Goal: Find specific page/section: Find specific page/section

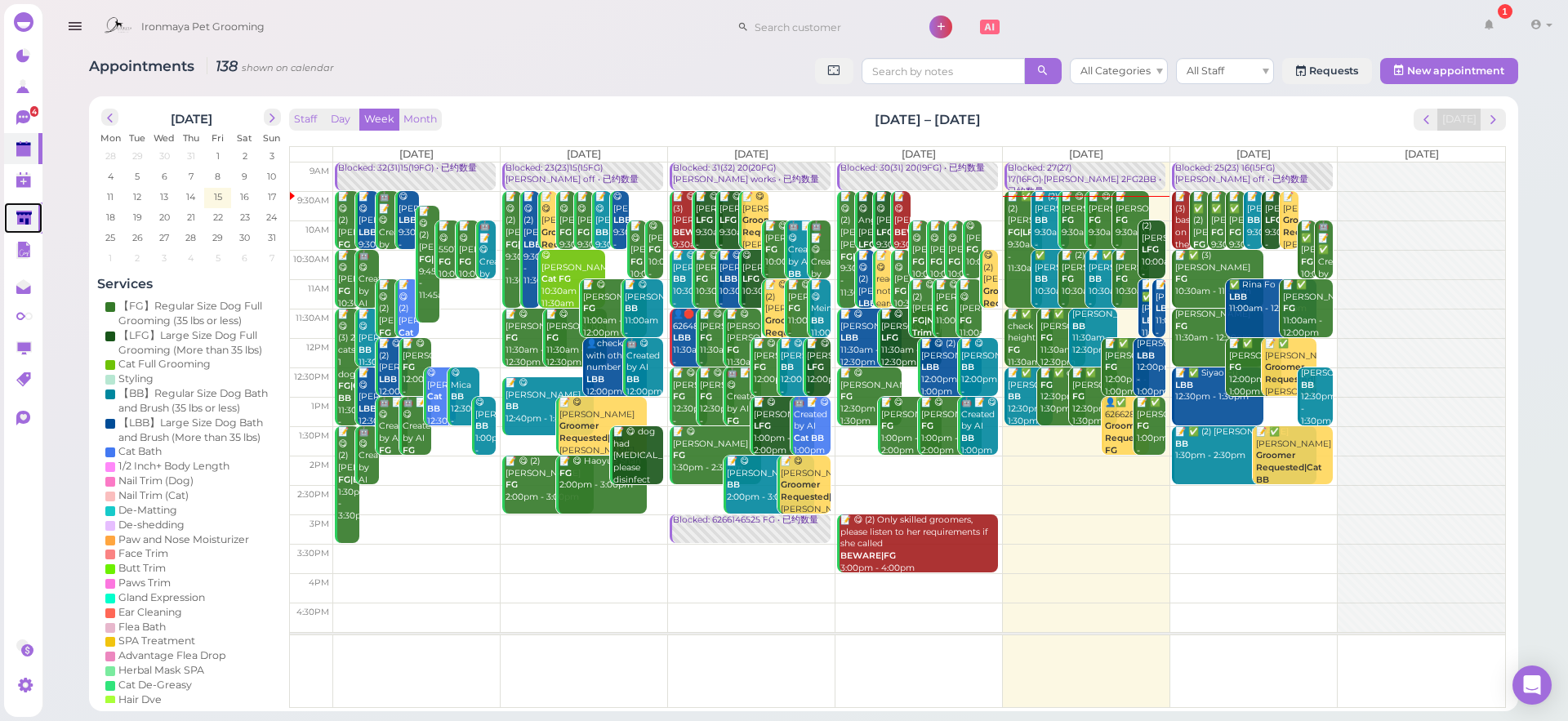
click at [32, 224] on icon at bounding box center [25, 219] width 17 height 17
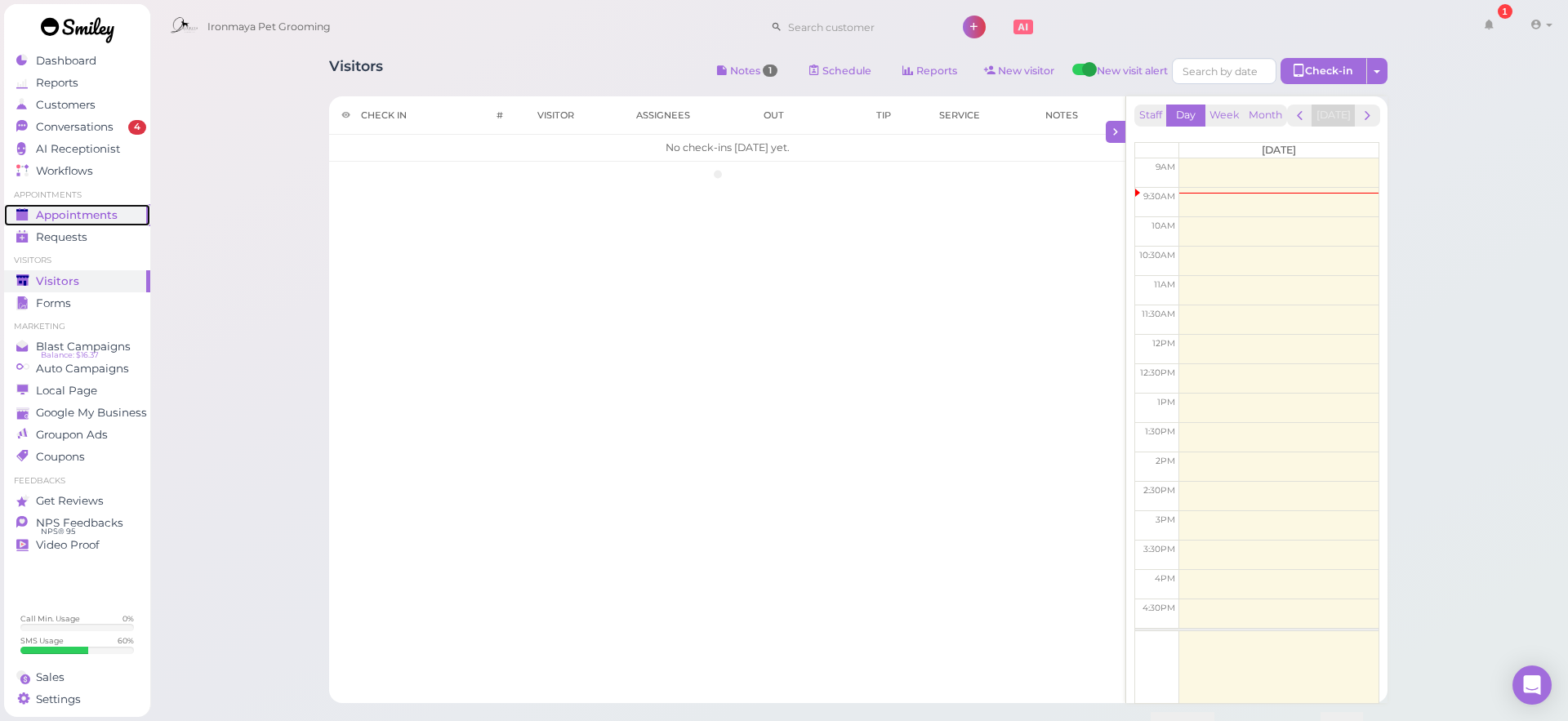
click at [32, 224] on link "Appointments" at bounding box center [77, 215] width 147 height 22
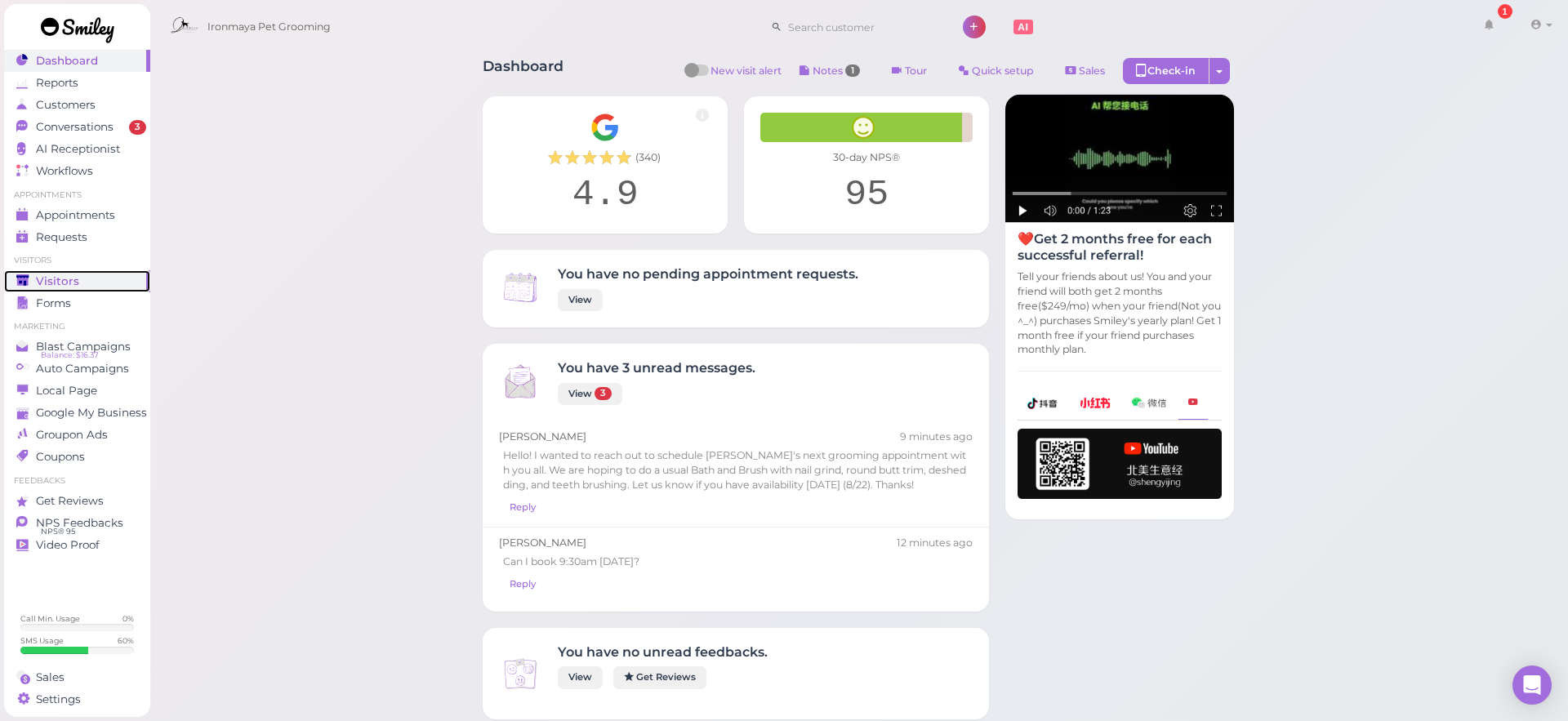
click at [60, 278] on span "Visitors" at bounding box center [57, 281] width 43 height 14
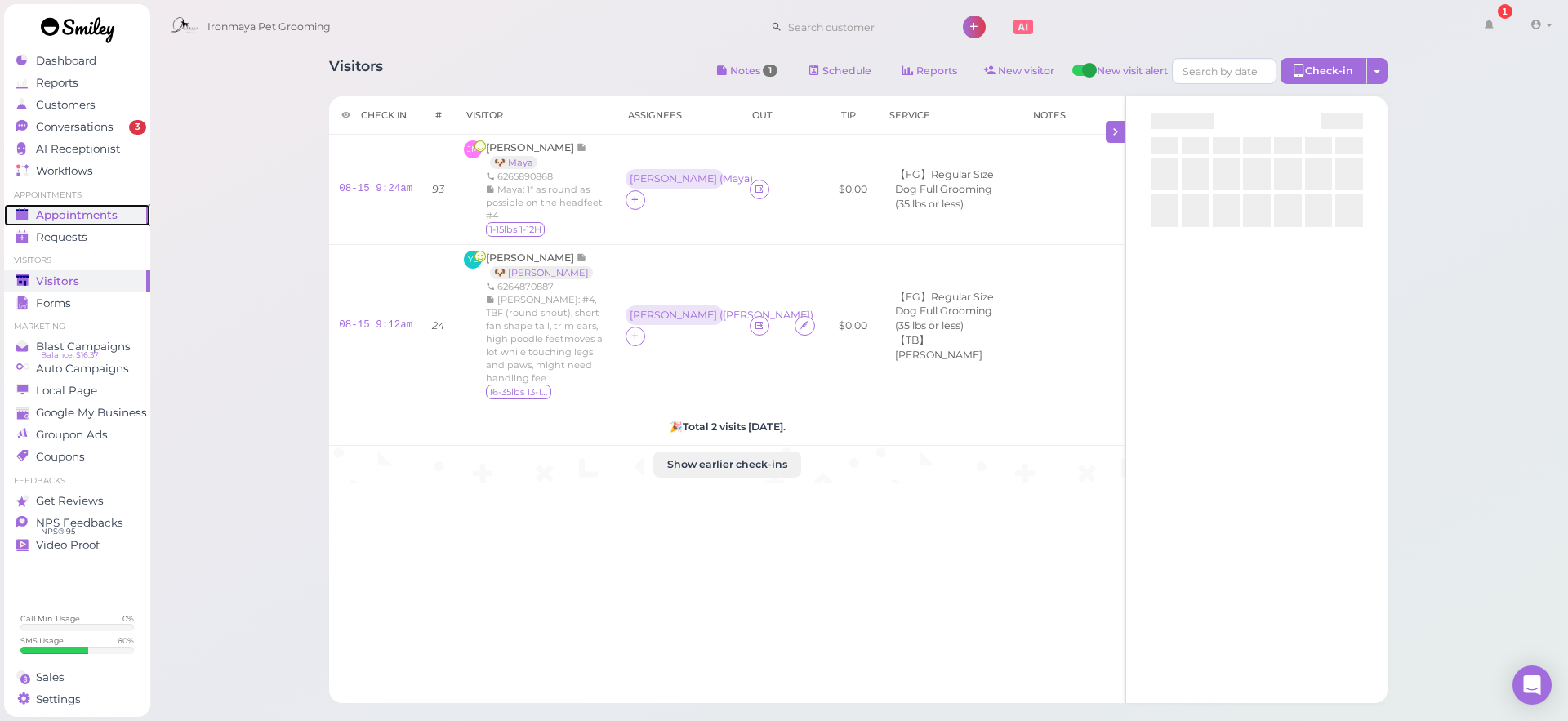
click at [95, 217] on span "Appointments" at bounding box center [77, 215] width 82 height 14
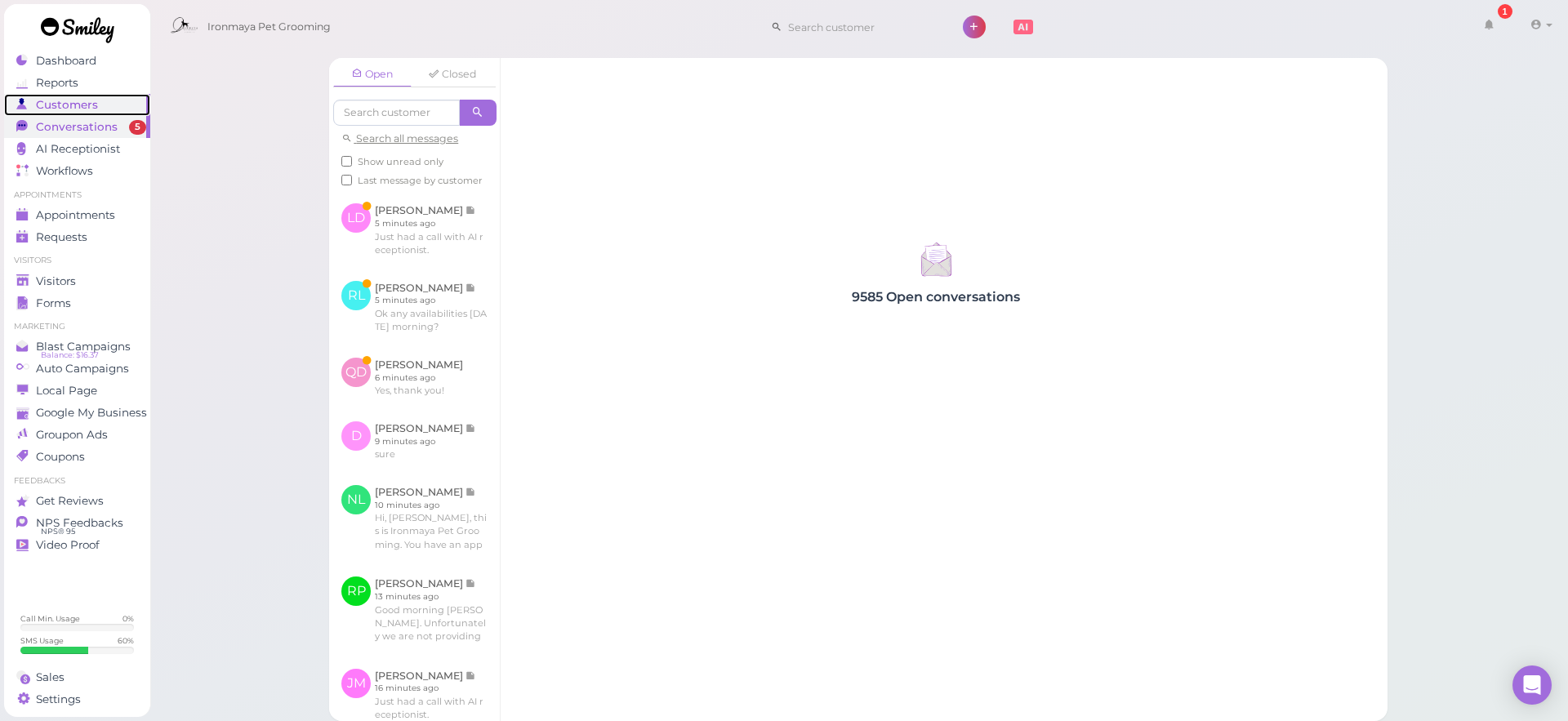
click at [43, 105] on span "Customers" at bounding box center [67, 105] width 62 height 14
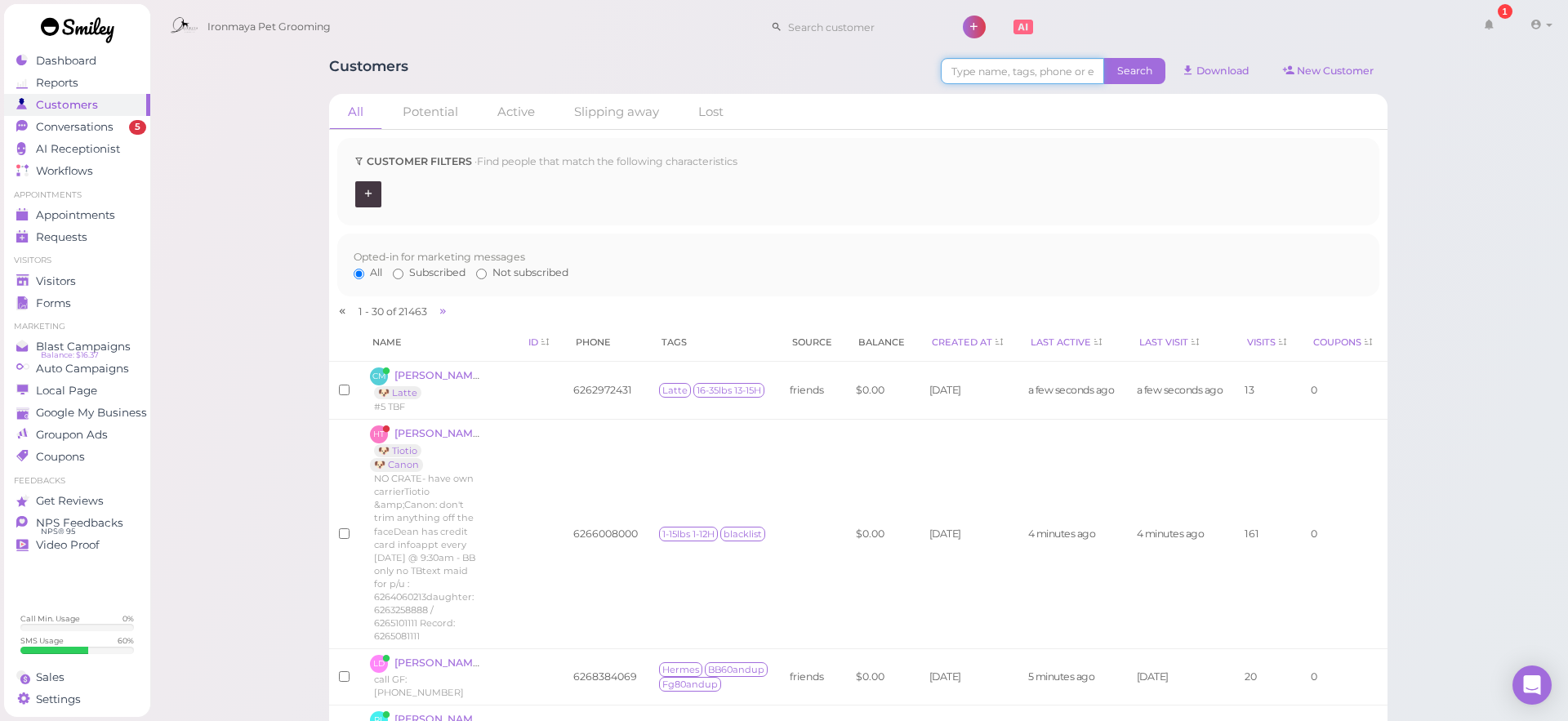
click at [999, 77] on input at bounding box center [1023, 70] width 164 height 26
type input "6263190466"
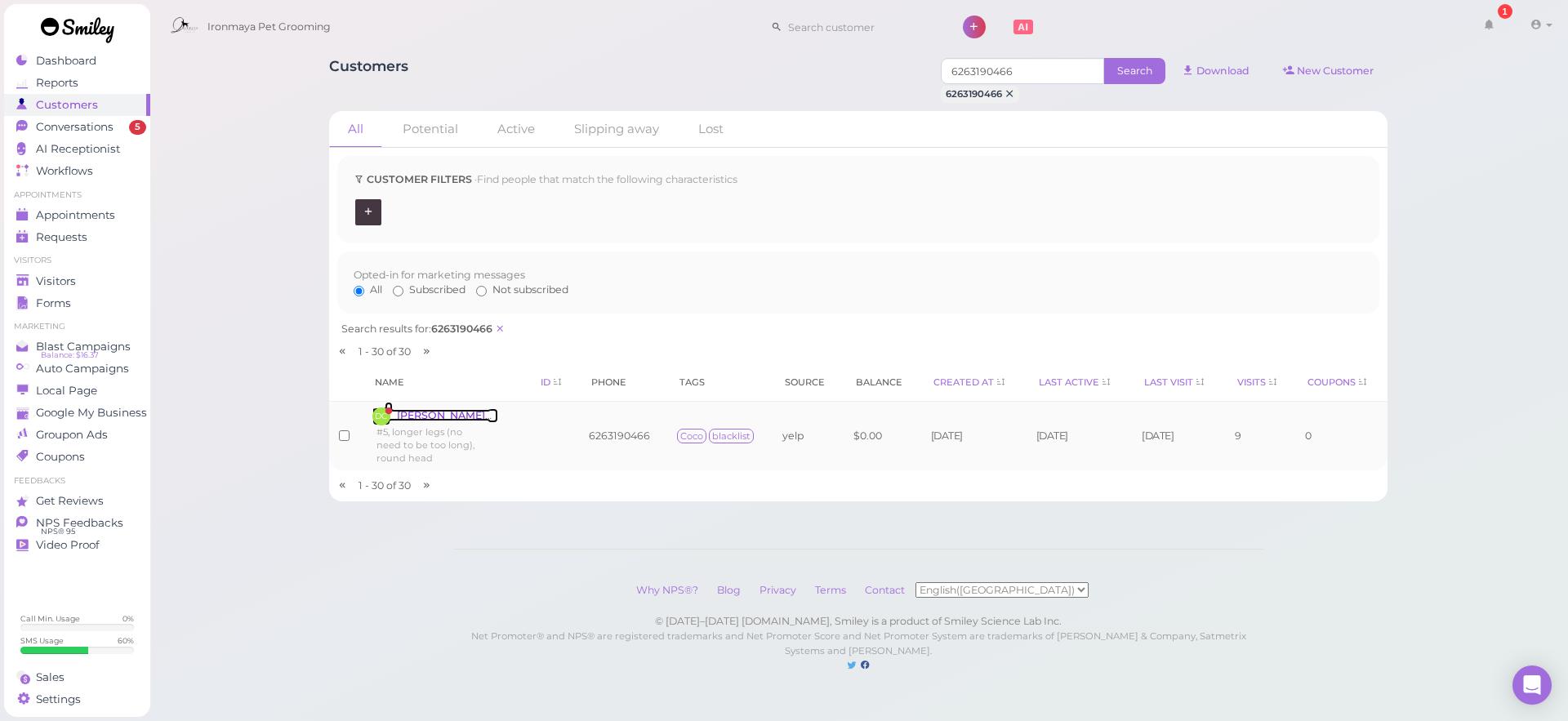
click at [452, 413] on span "[PERSON_NAME]" at bounding box center [444, 415] width 95 height 12
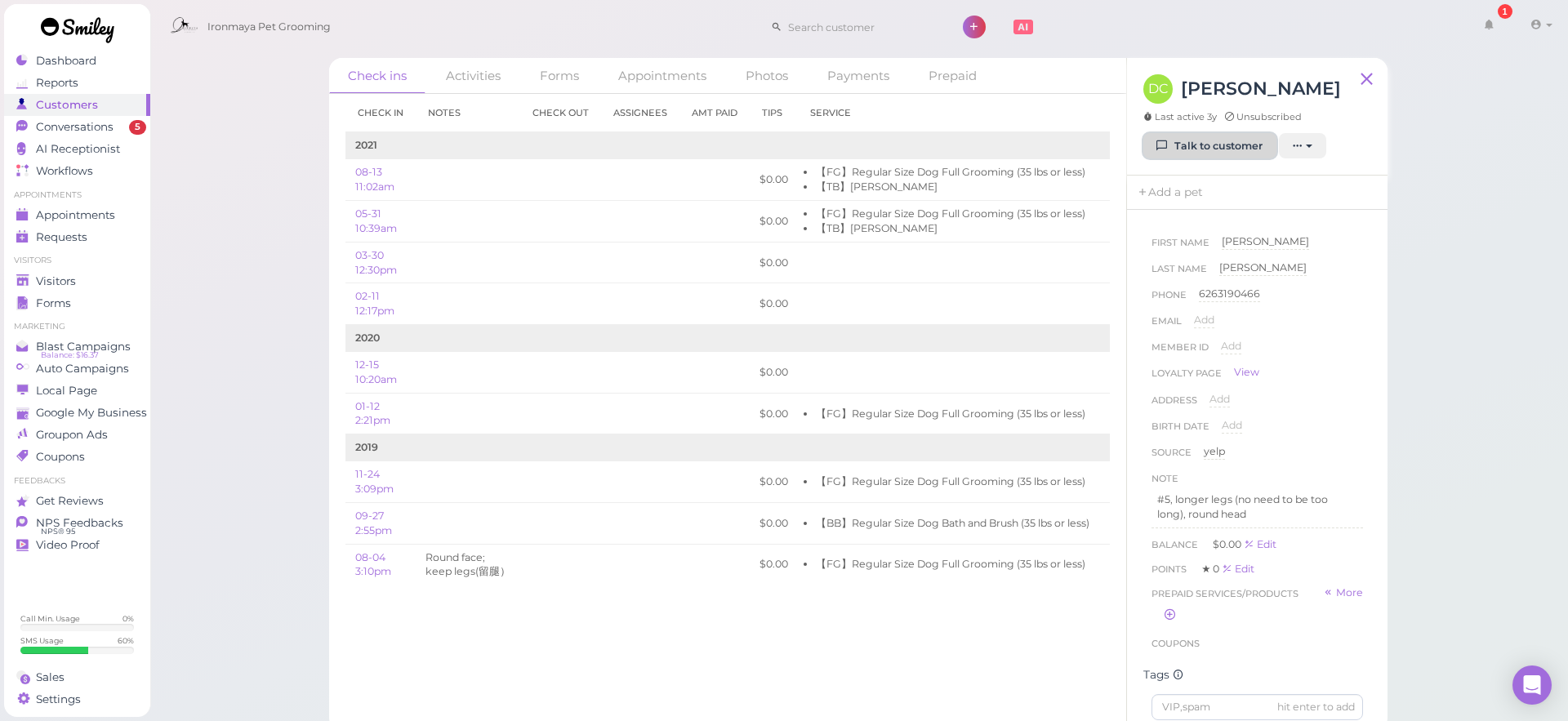
click at [1235, 153] on link "Talk to customer" at bounding box center [1209, 146] width 133 height 26
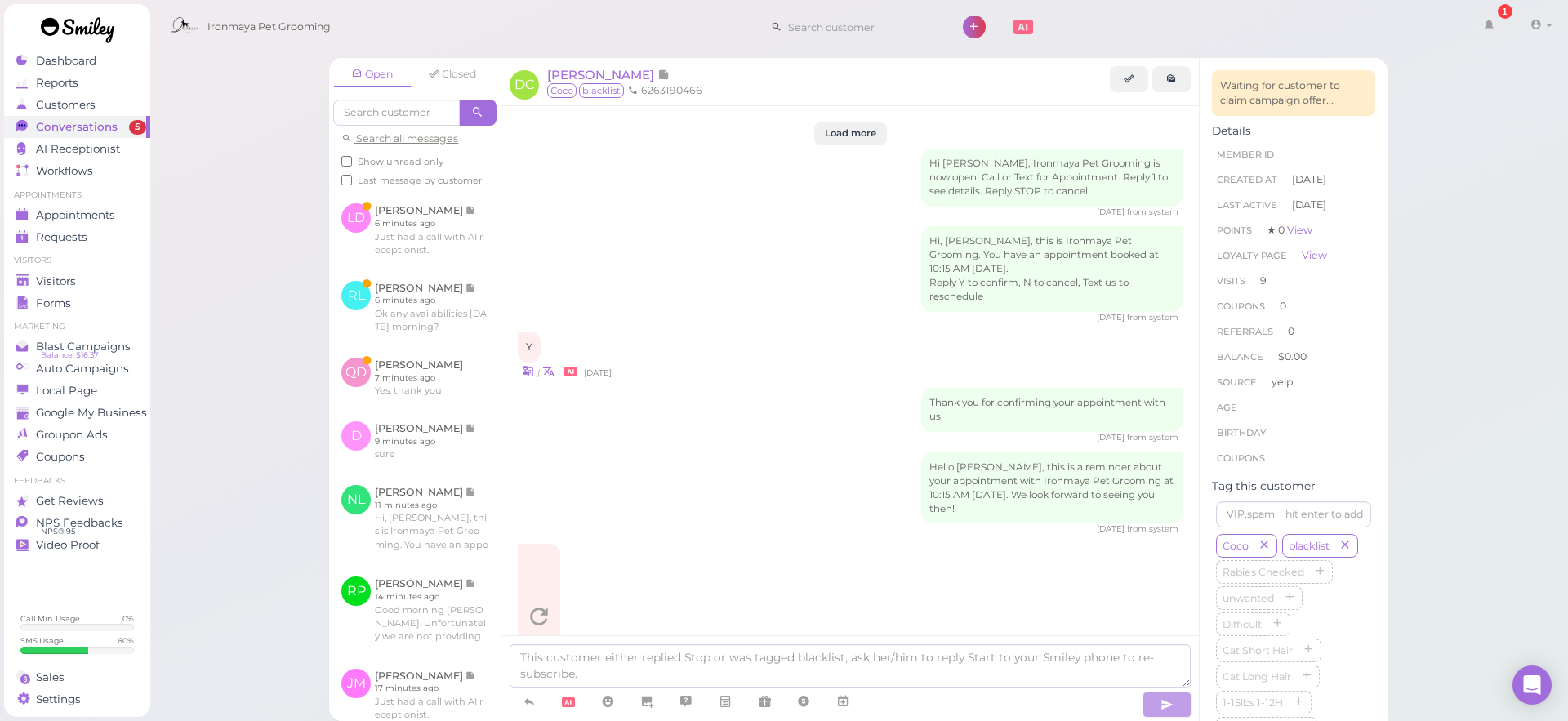
scroll to position [2302, 0]
